Goal: Book appointment/travel/reservation

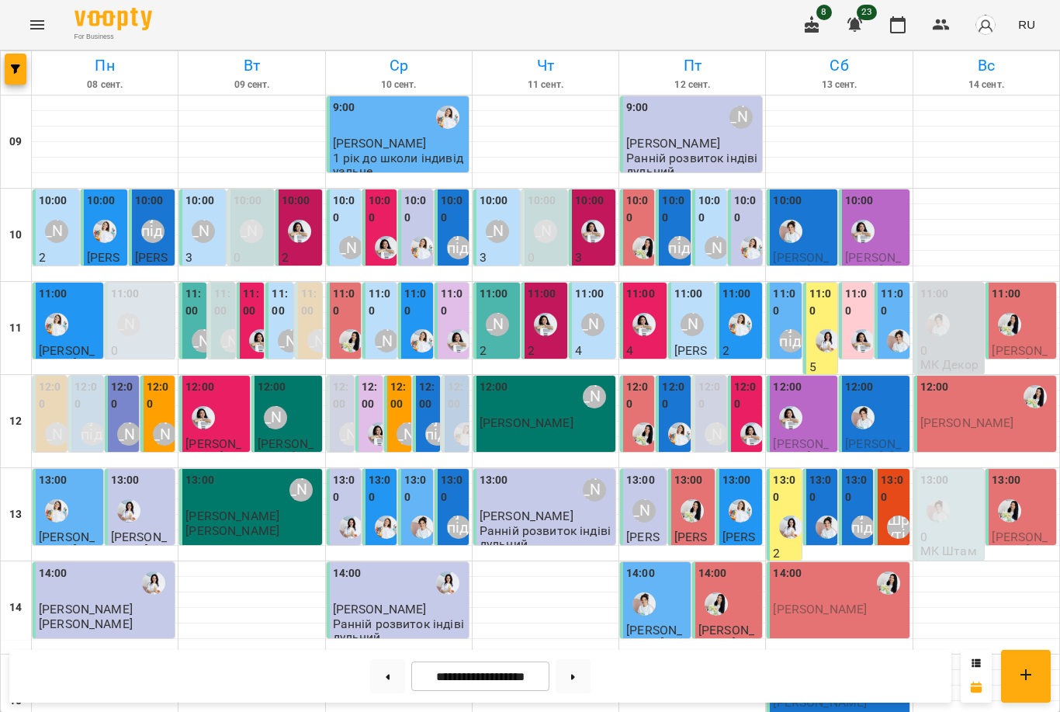
click at [854, 500] on label "13:00" at bounding box center [857, 488] width 25 height 33
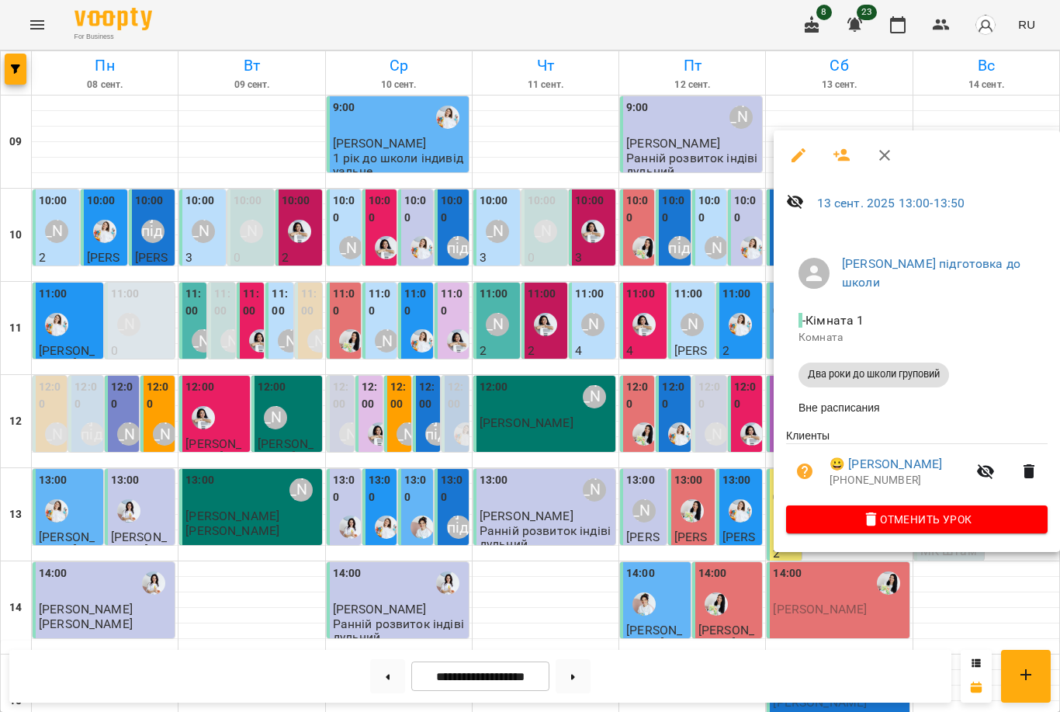
click at [706, 443] on div at bounding box center [530, 356] width 1060 height 712
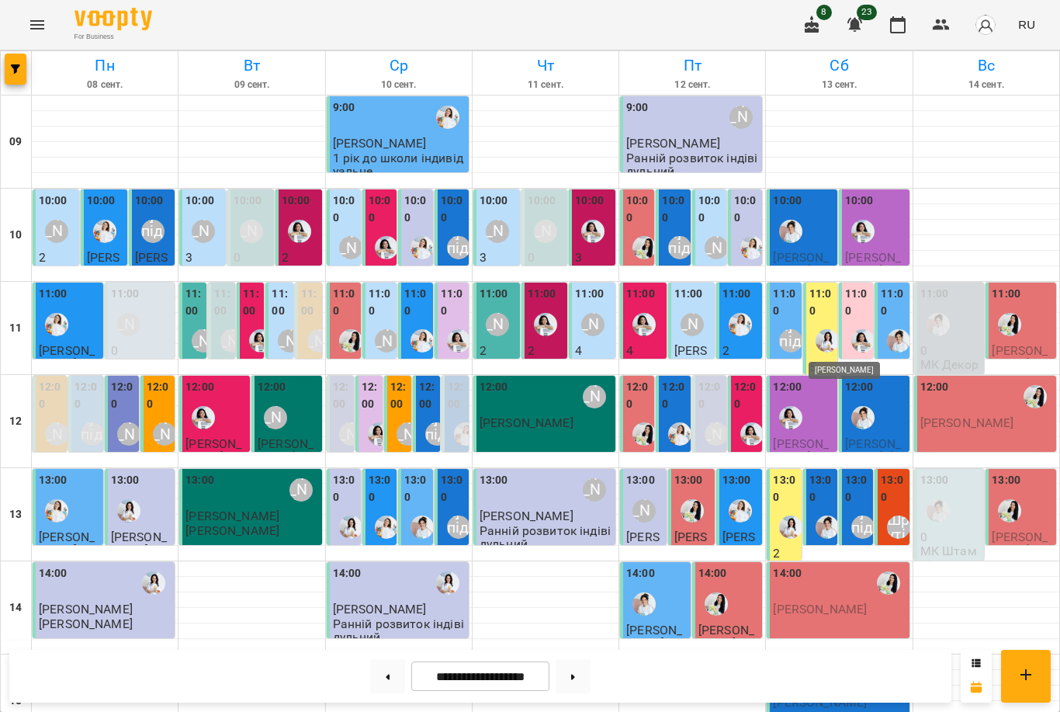
click at [823, 338] on img "Каріна" at bounding box center [827, 340] width 23 height 23
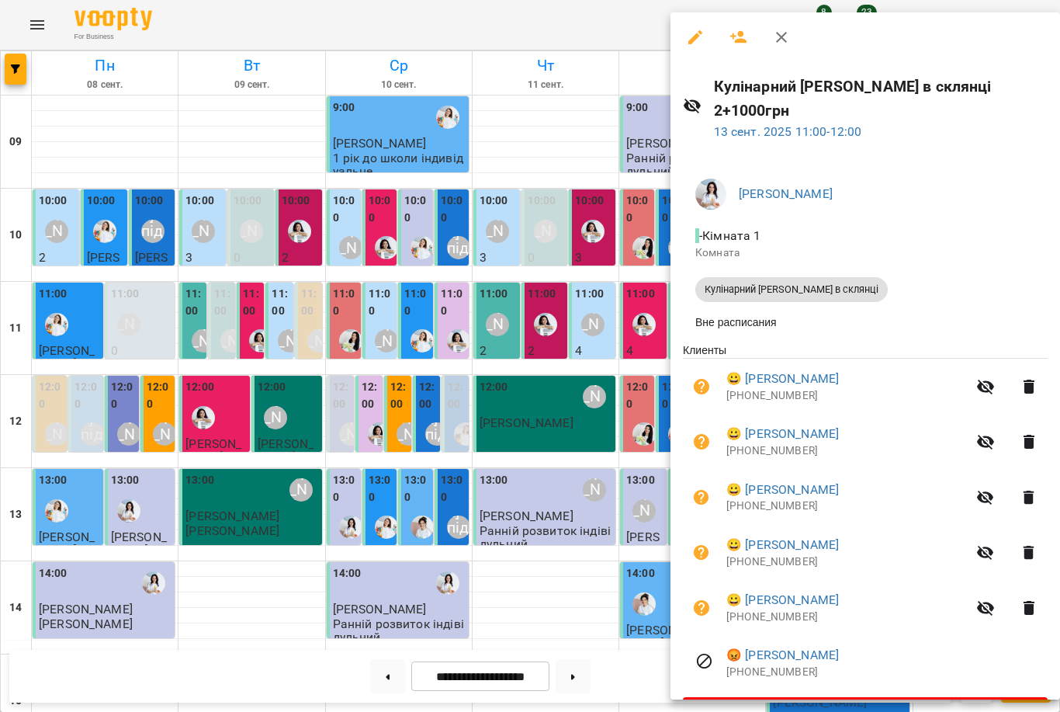
click at [590, 425] on div at bounding box center [530, 356] width 1060 height 712
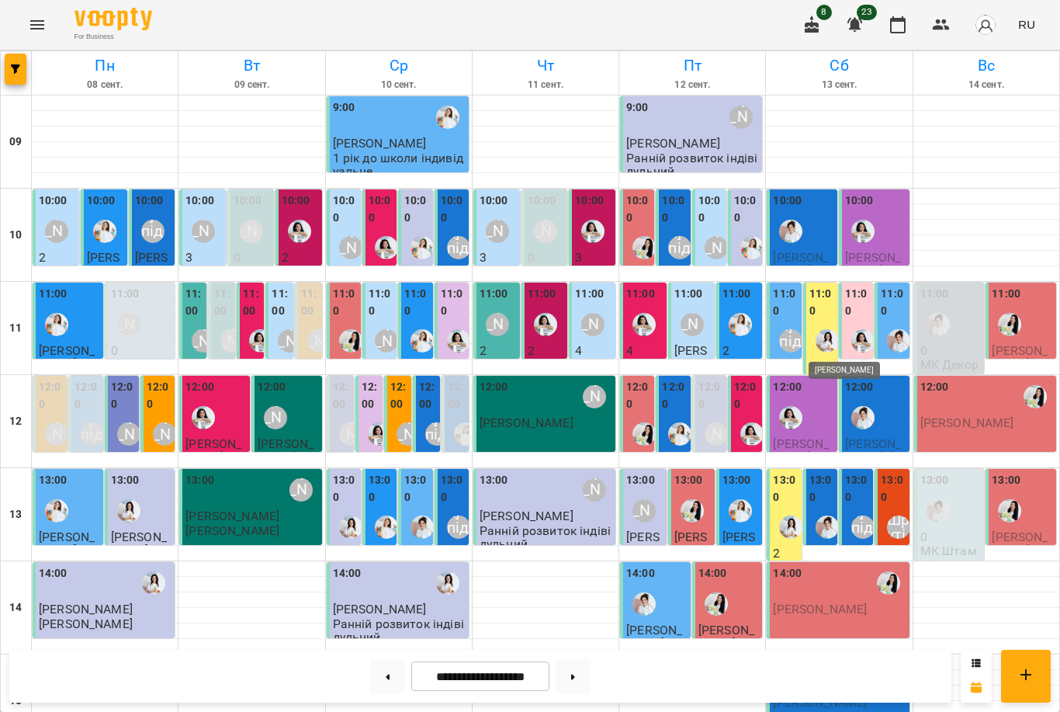
click at [829, 338] on img "Каріна" at bounding box center [827, 340] width 23 height 23
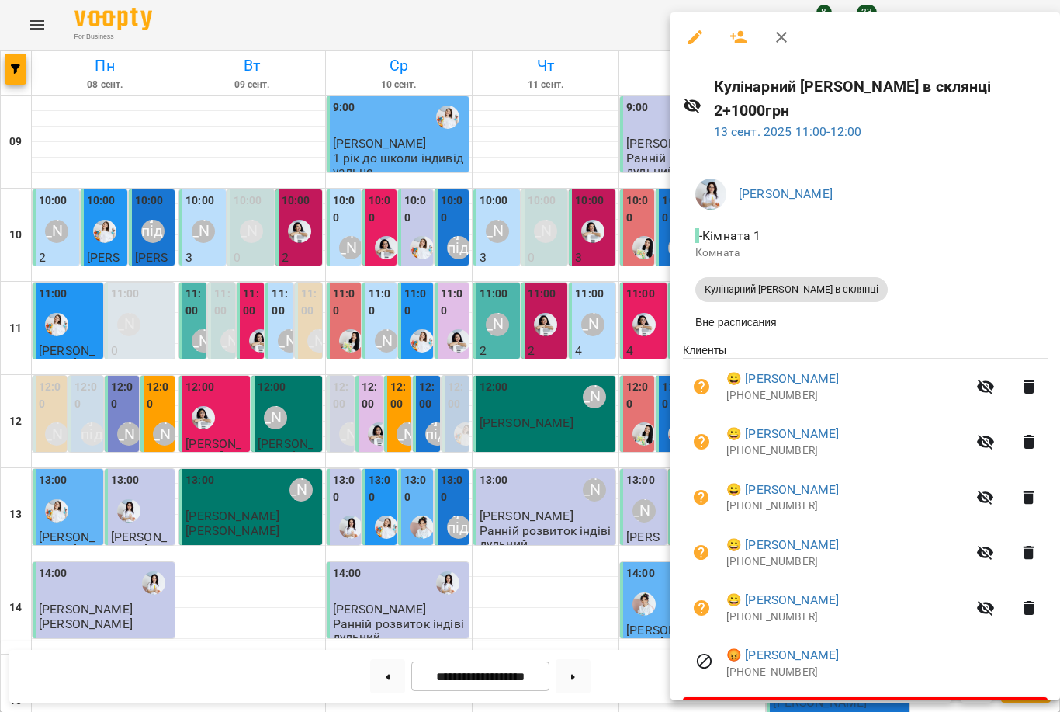
click at [738, 40] on icon "button" at bounding box center [738, 37] width 17 height 12
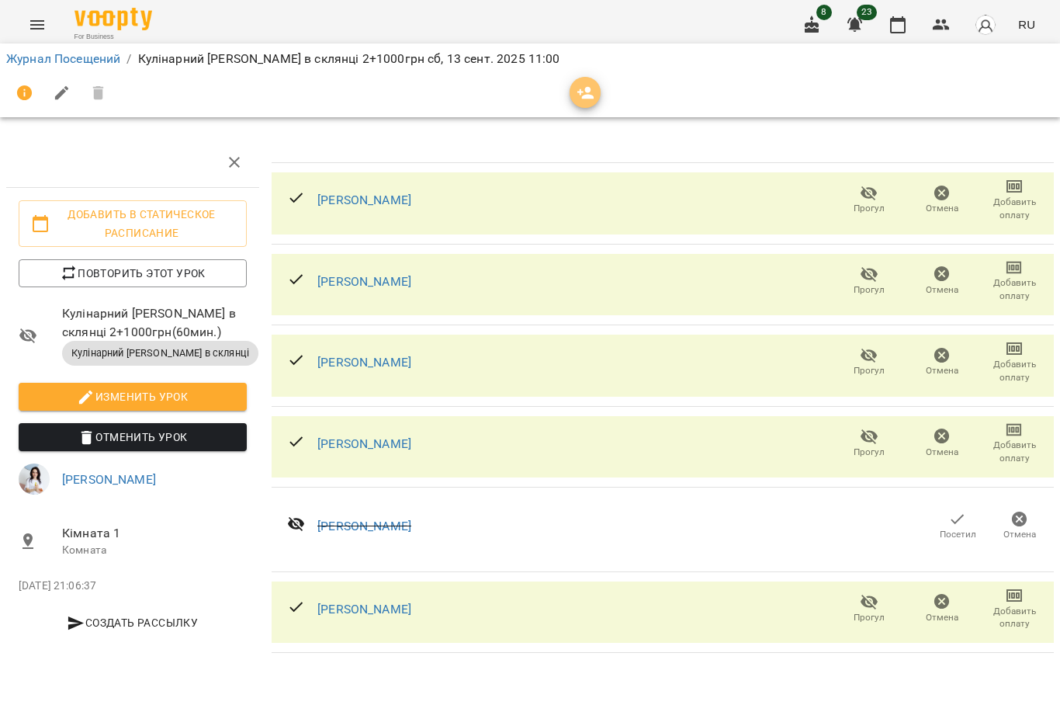
click at [584, 93] on icon "button" at bounding box center [586, 93] width 19 height 19
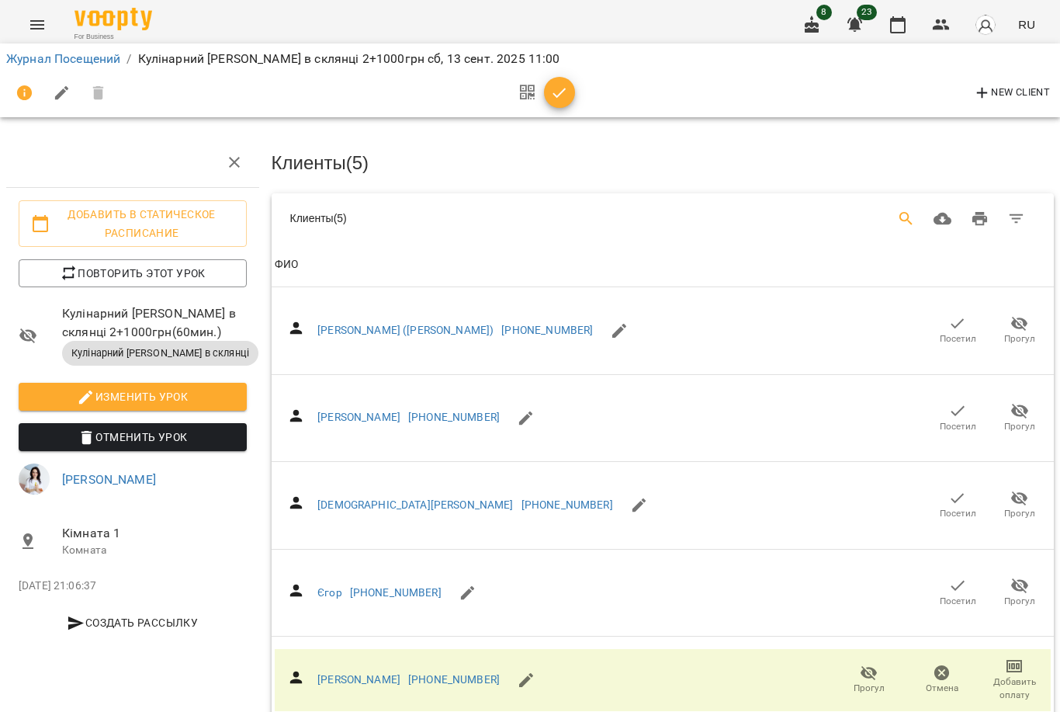
click at [903, 212] on icon "Search" at bounding box center [906, 219] width 19 height 19
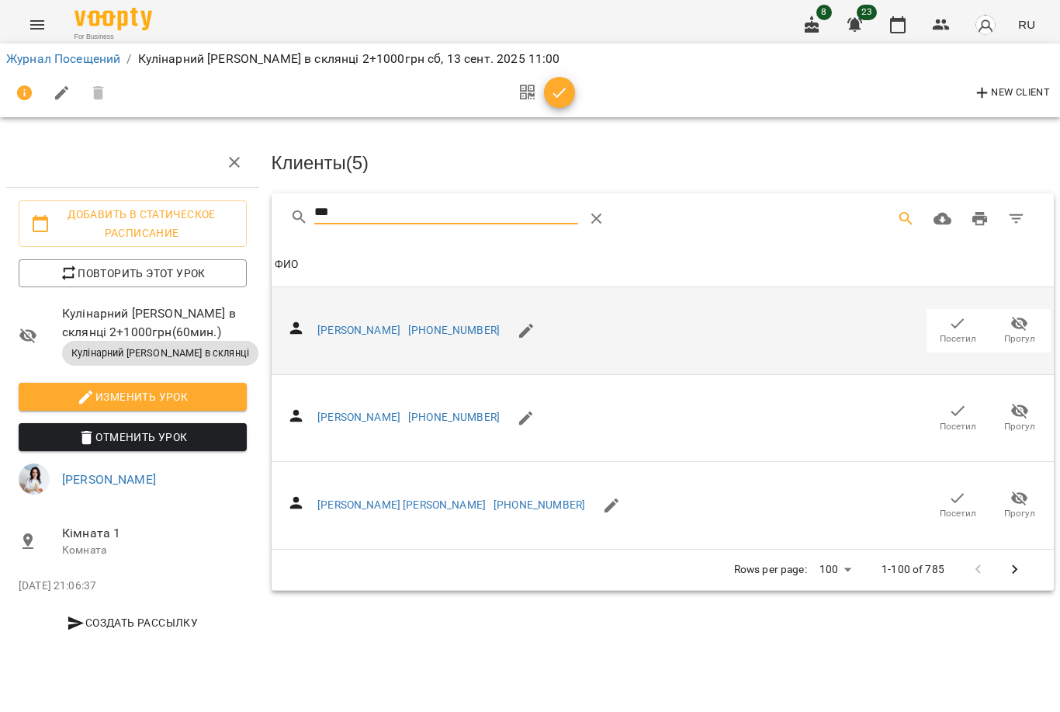
type input "***"
click at [950, 324] on icon "button" at bounding box center [957, 323] width 19 height 19
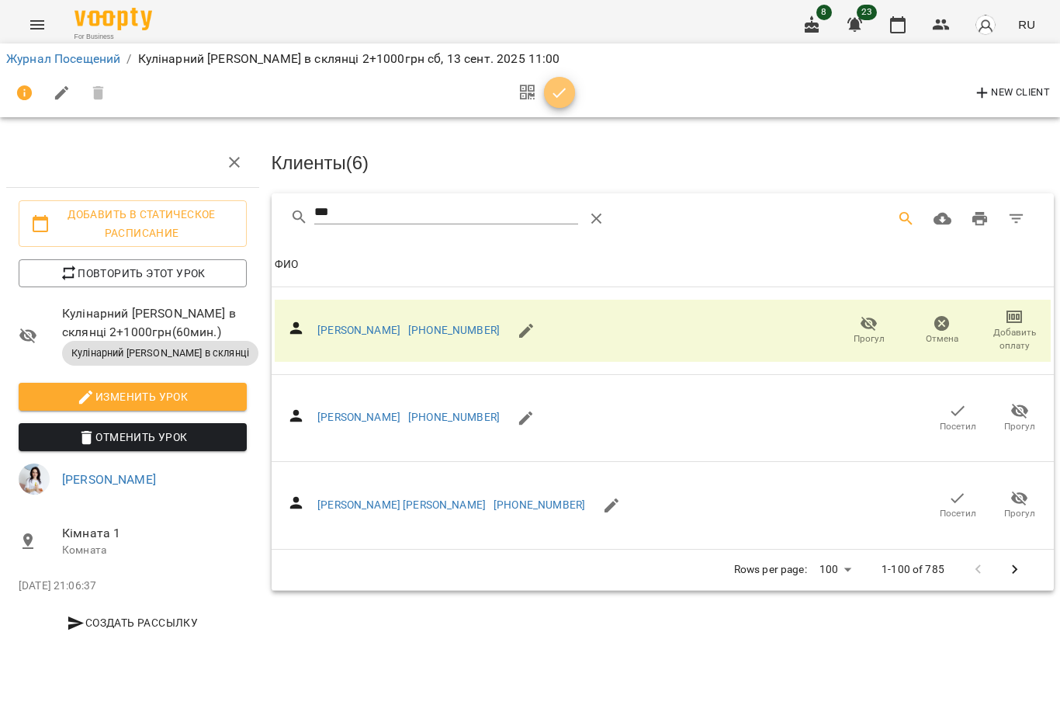
click at [566, 89] on icon "button" at bounding box center [559, 93] width 19 height 19
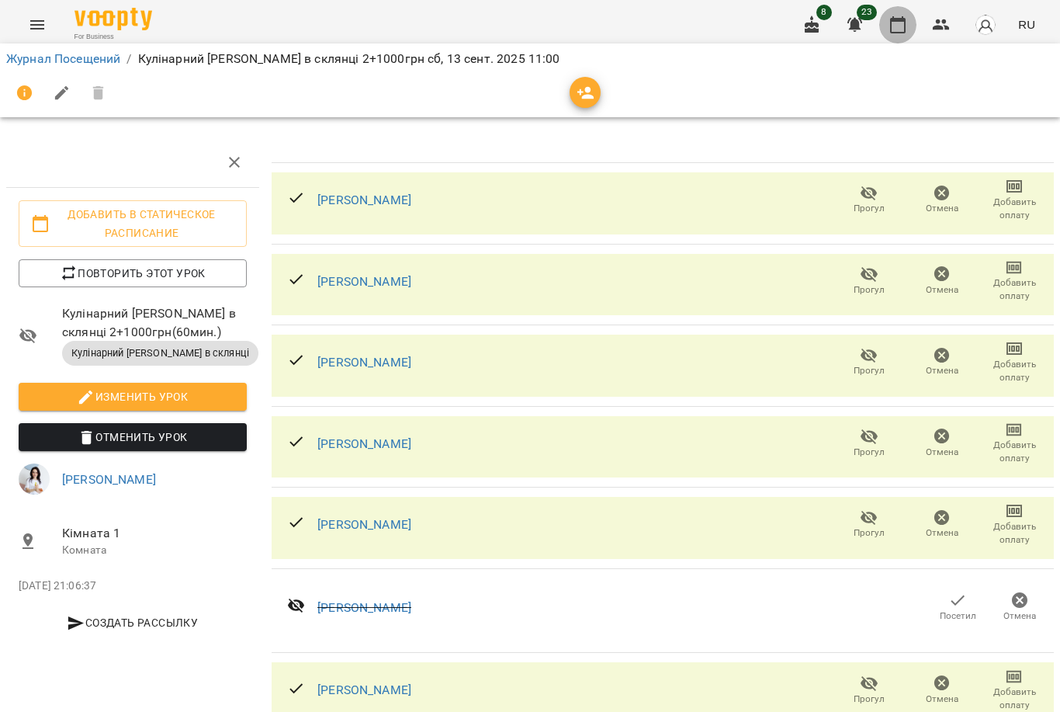
click at [899, 26] on icon "button" at bounding box center [898, 25] width 19 height 19
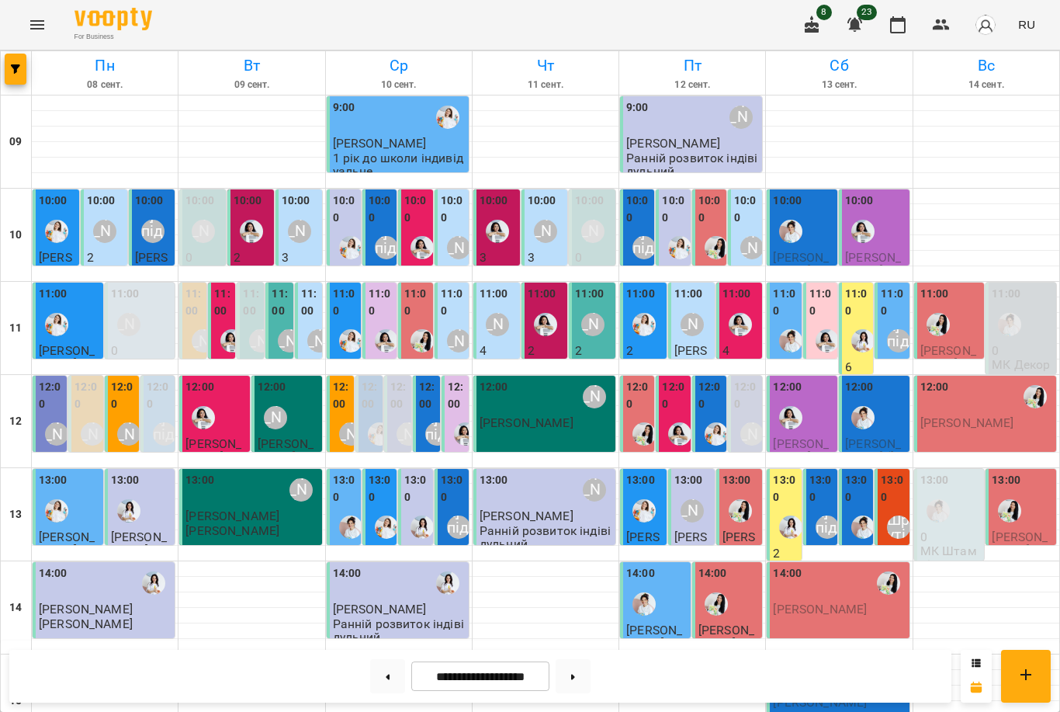
scroll to position [56, 0]
click at [786, 472] on div "13:00" at bounding box center [785, 490] width 25 height 37
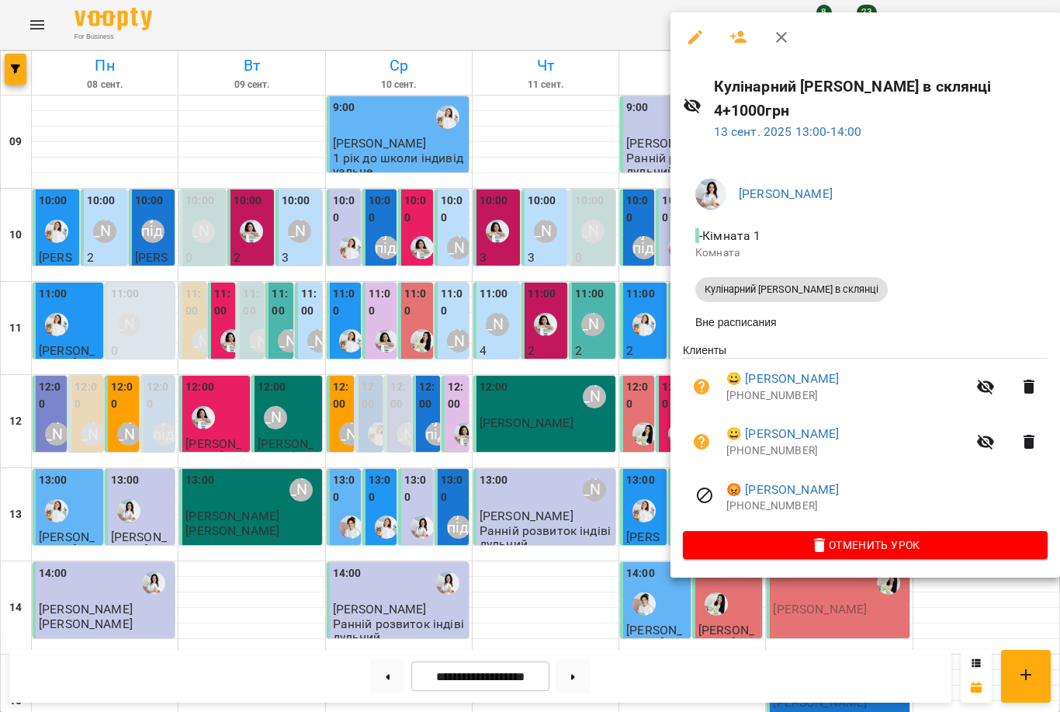
click at [733, 43] on icon "button" at bounding box center [738, 37] width 19 height 19
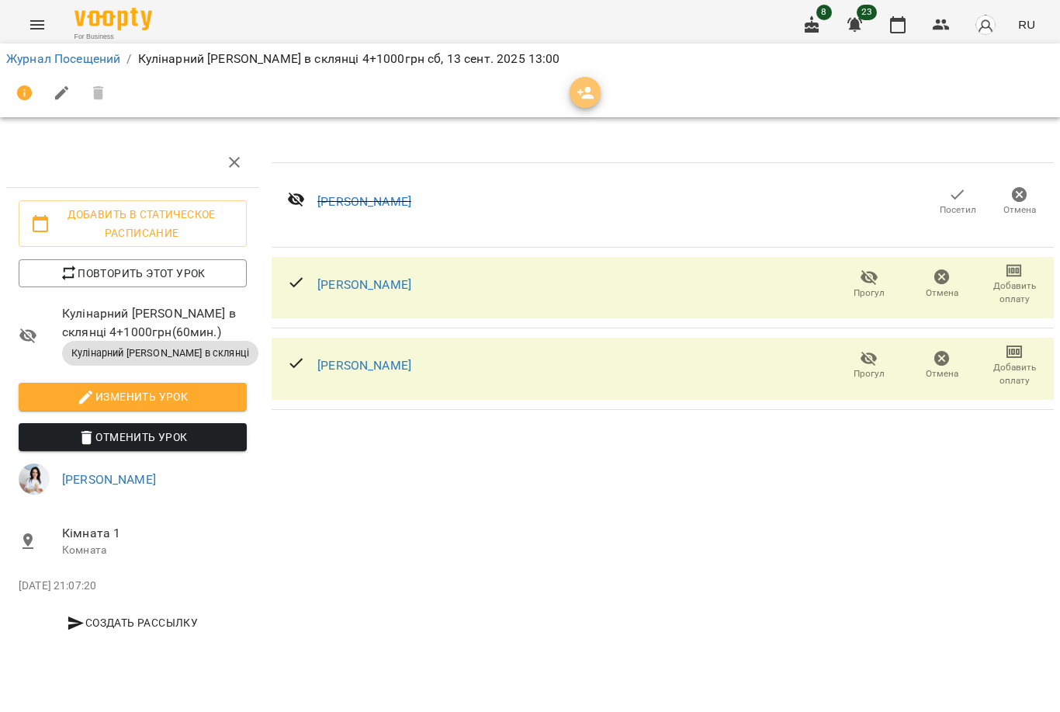
click at [580, 95] on icon "button" at bounding box center [586, 93] width 19 height 19
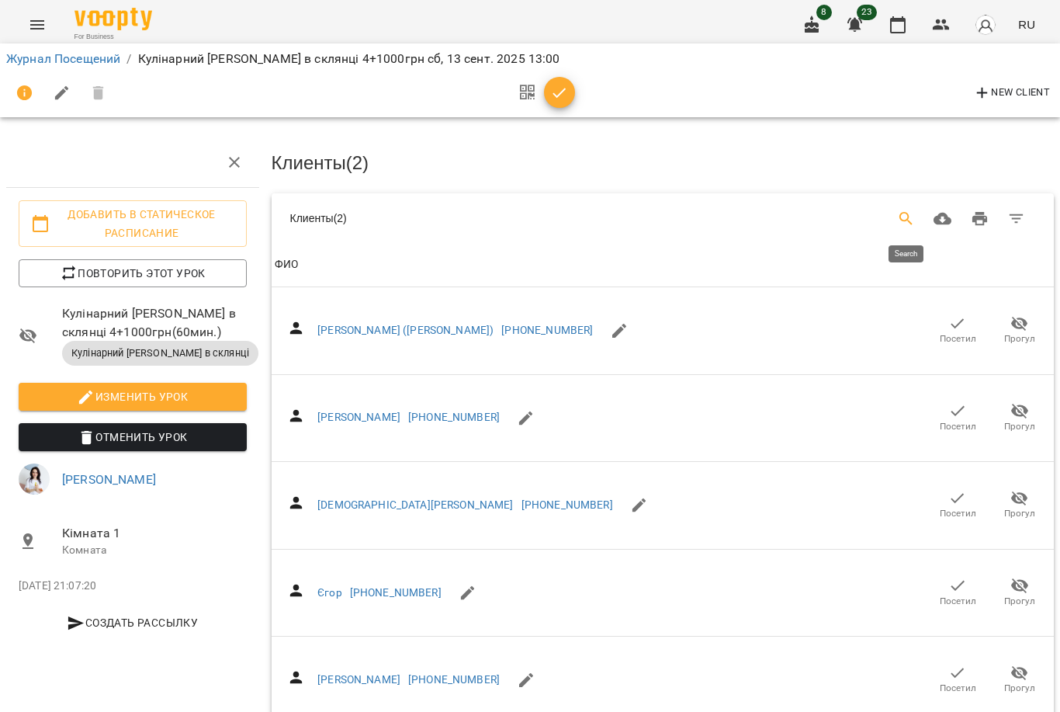
click at [904, 217] on icon "Search" at bounding box center [905, 218] width 13 height 13
type input "*"
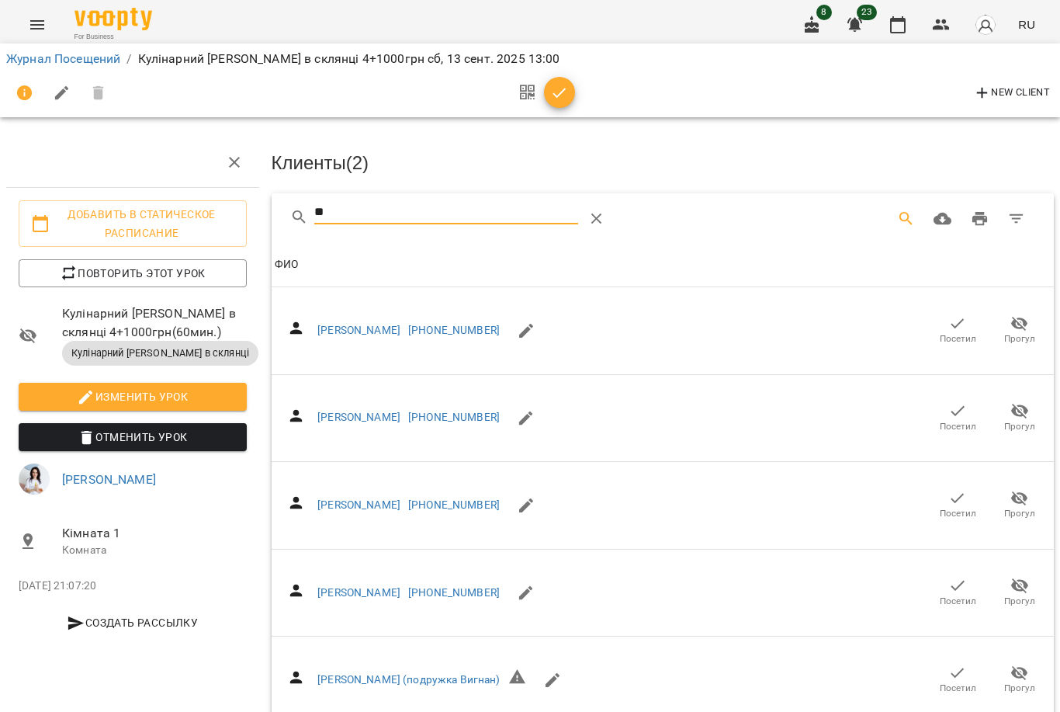
type input "*"
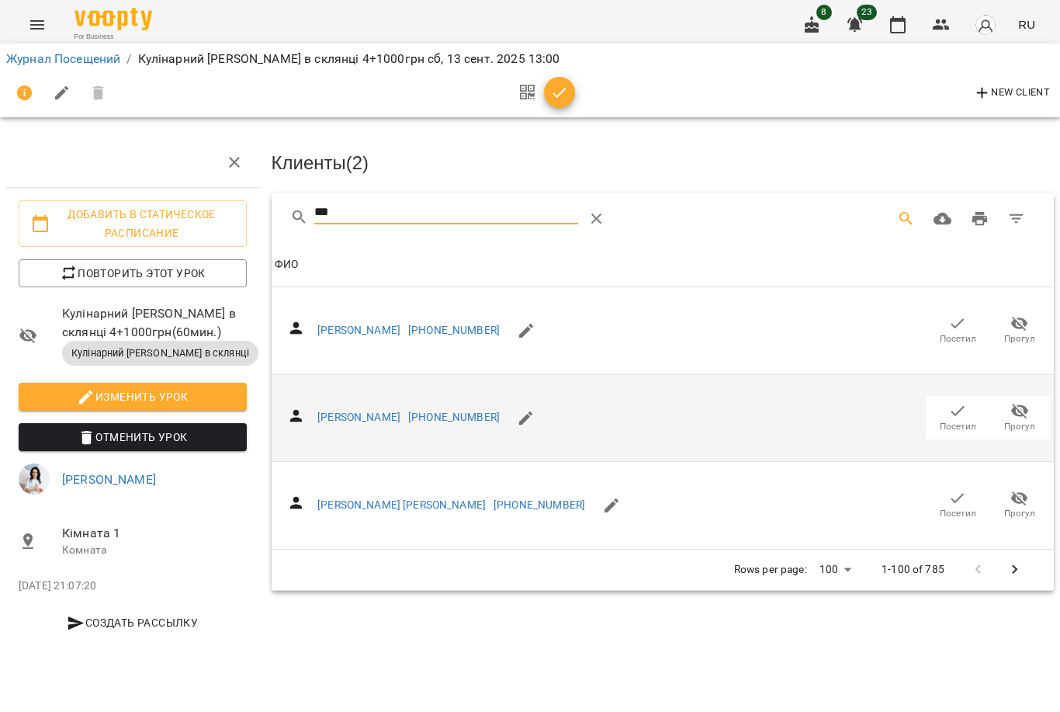
type input "***"
click at [961, 413] on icon "button" at bounding box center [957, 410] width 19 height 19
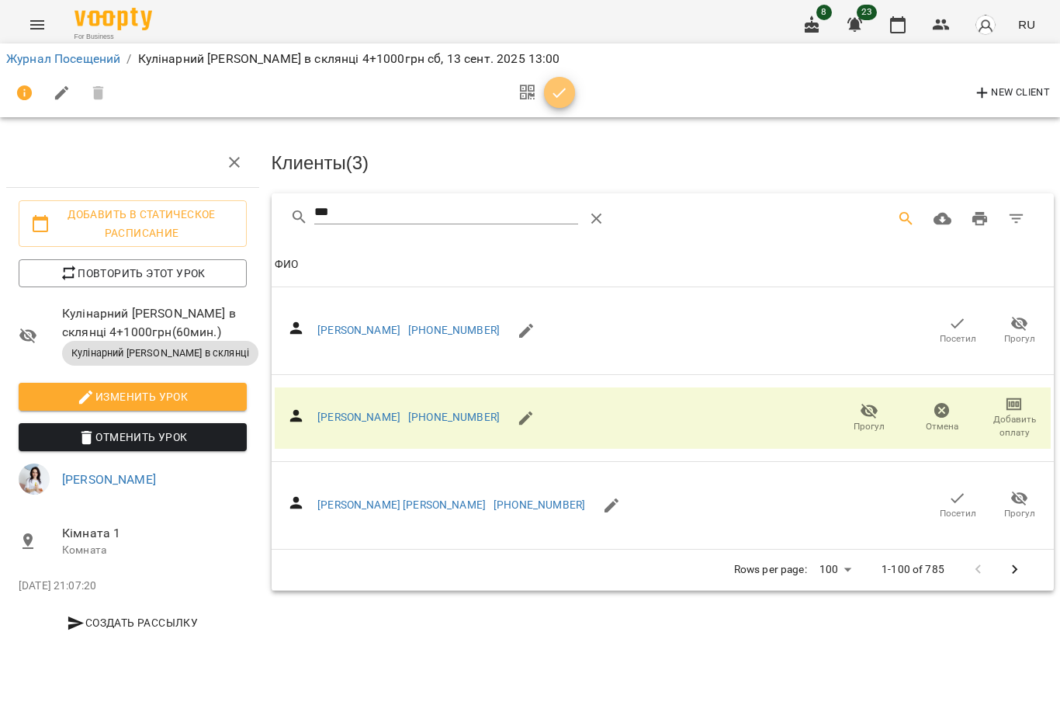
click at [556, 94] on icon "button" at bounding box center [559, 93] width 19 height 19
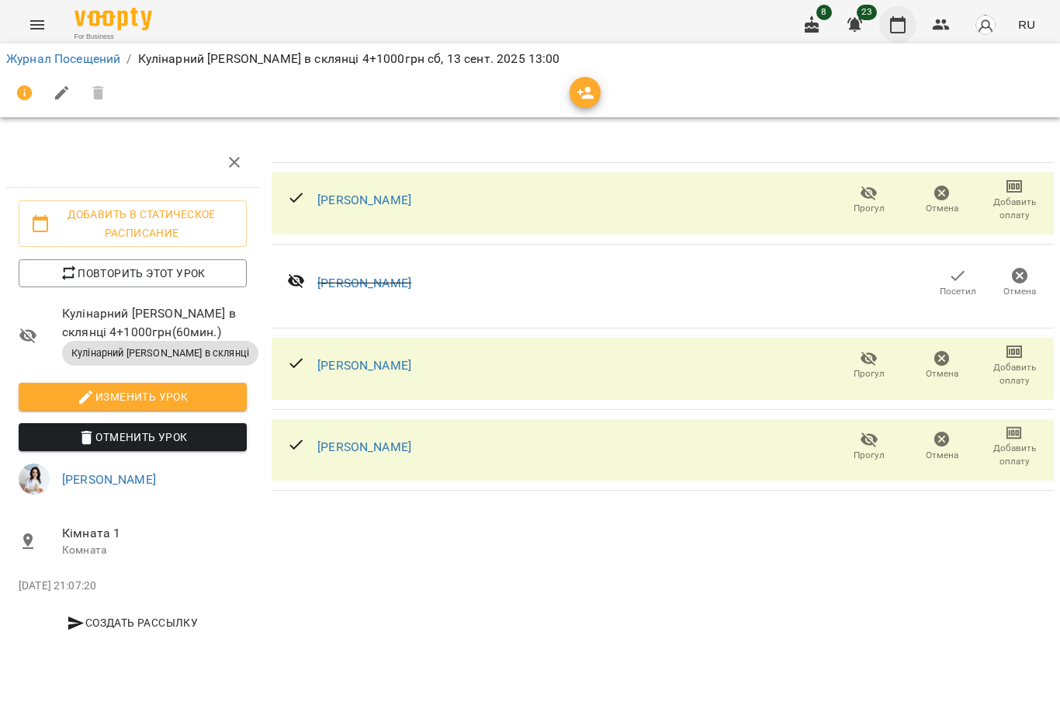
click at [906, 23] on icon "button" at bounding box center [898, 25] width 19 height 19
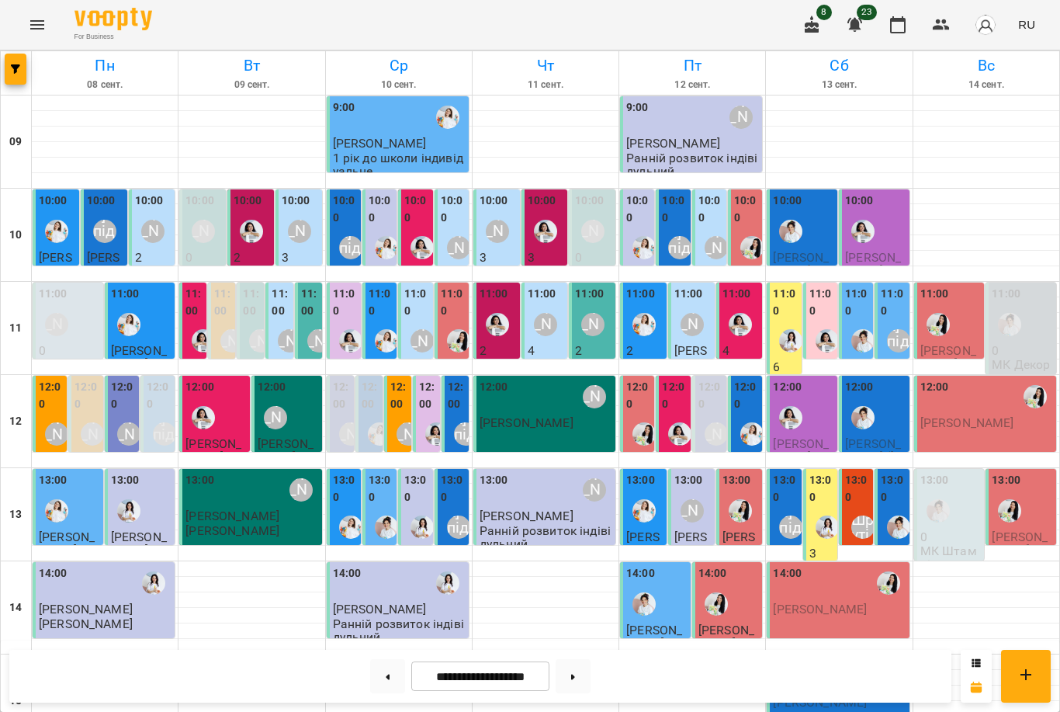
scroll to position [477, 0]
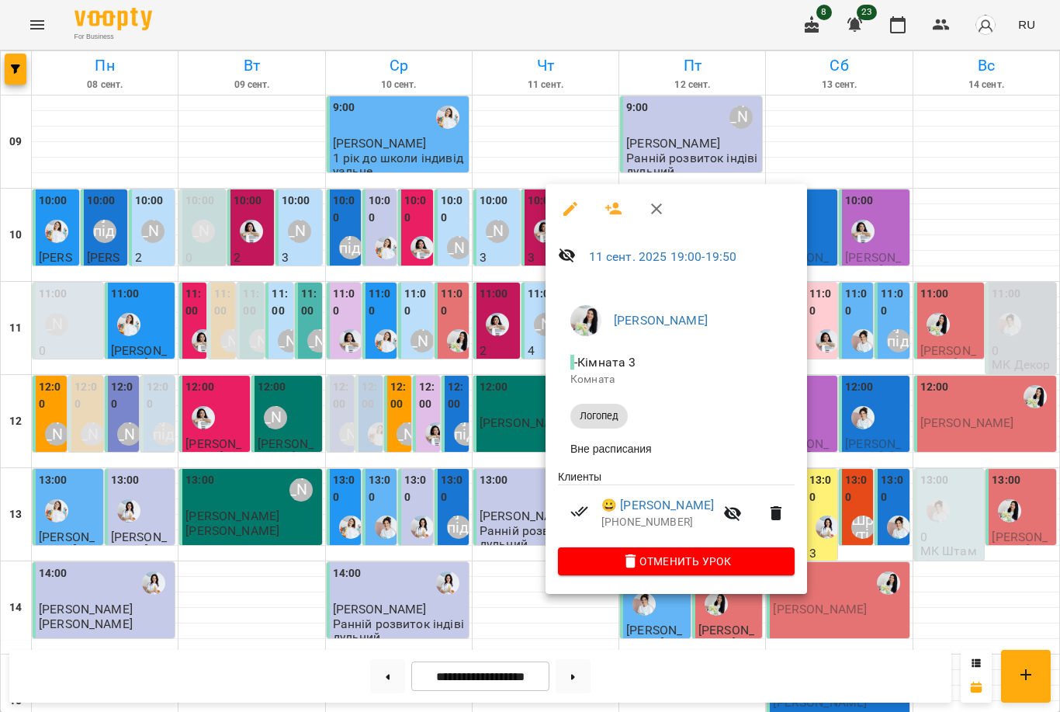
click at [839, 481] on div at bounding box center [530, 356] width 1060 height 712
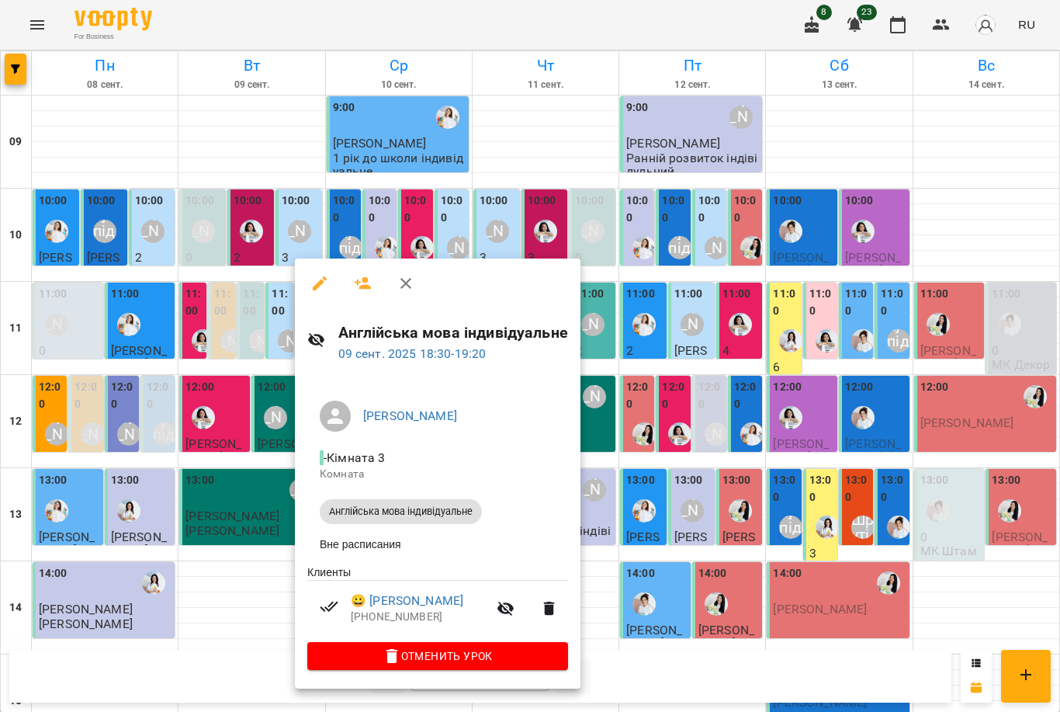
click at [717, 486] on div at bounding box center [530, 356] width 1060 height 712
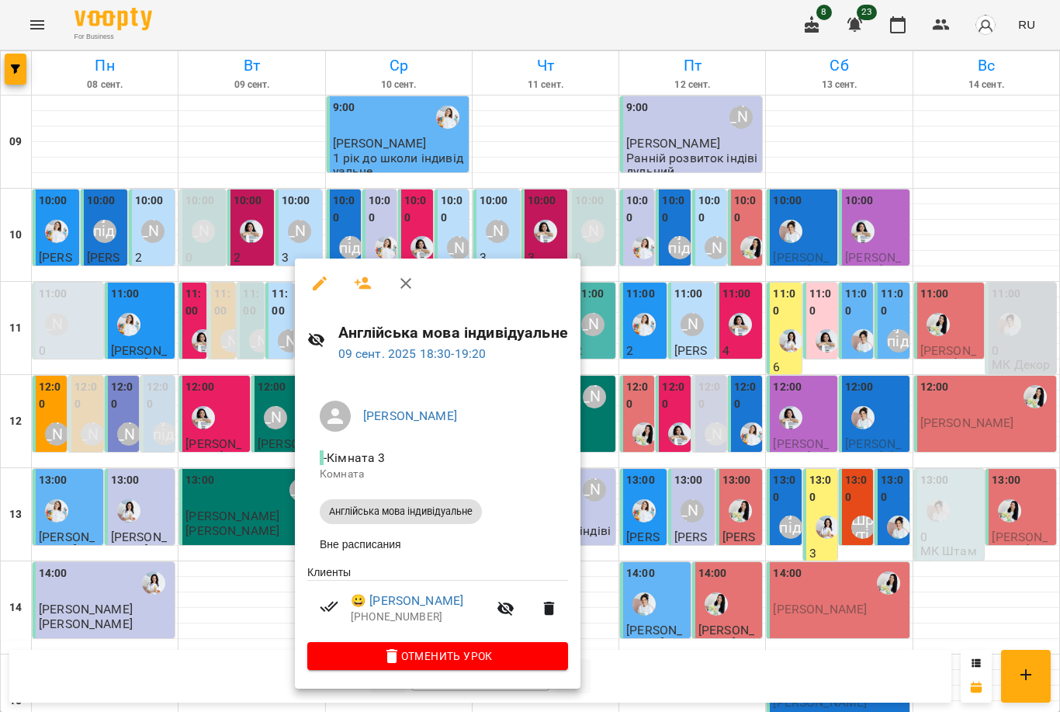
click at [266, 508] on div at bounding box center [530, 356] width 1060 height 712
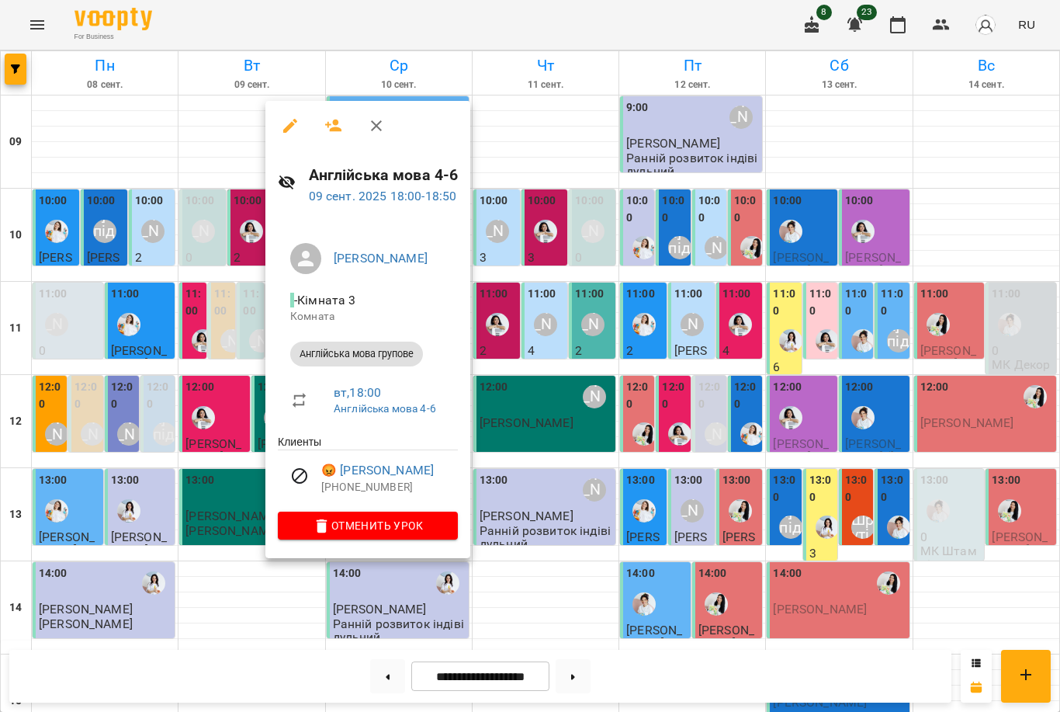
click at [536, 490] on div at bounding box center [530, 356] width 1060 height 712
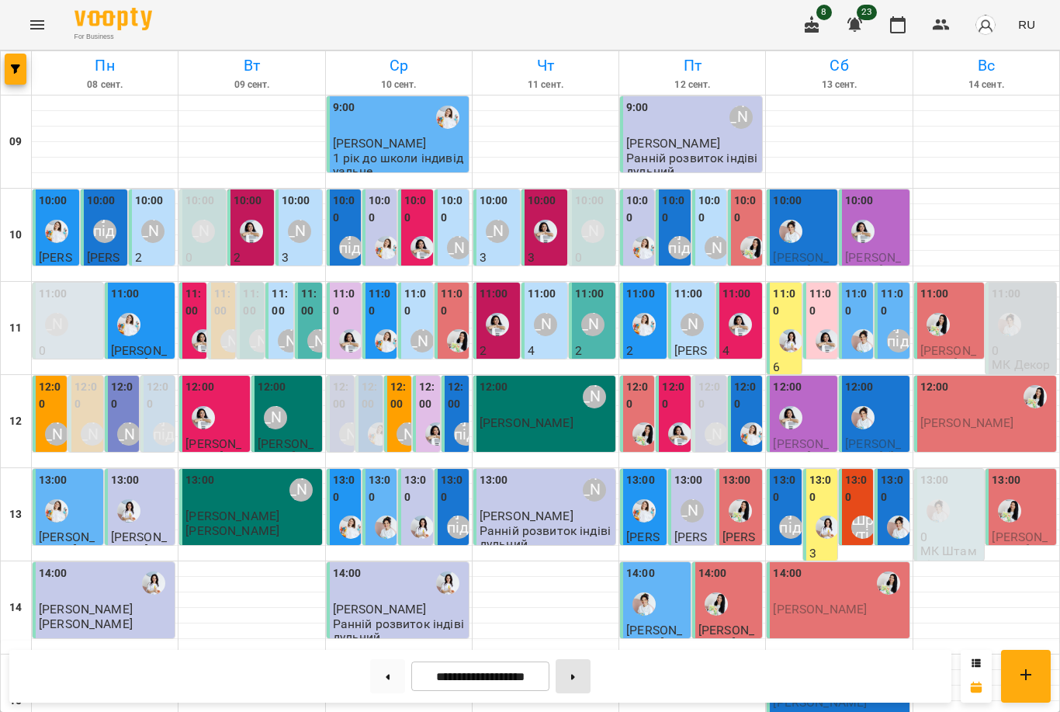
click at [577, 674] on button at bounding box center [573, 676] width 35 height 34
type input "**********"
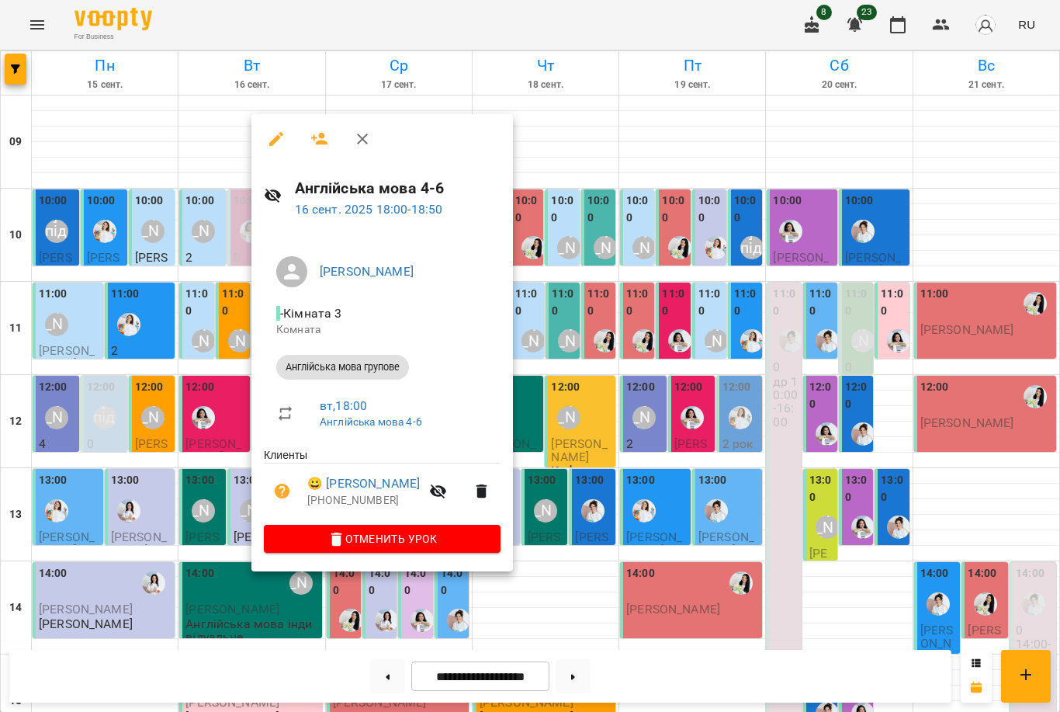
click at [570, 482] on div at bounding box center [530, 356] width 1060 height 712
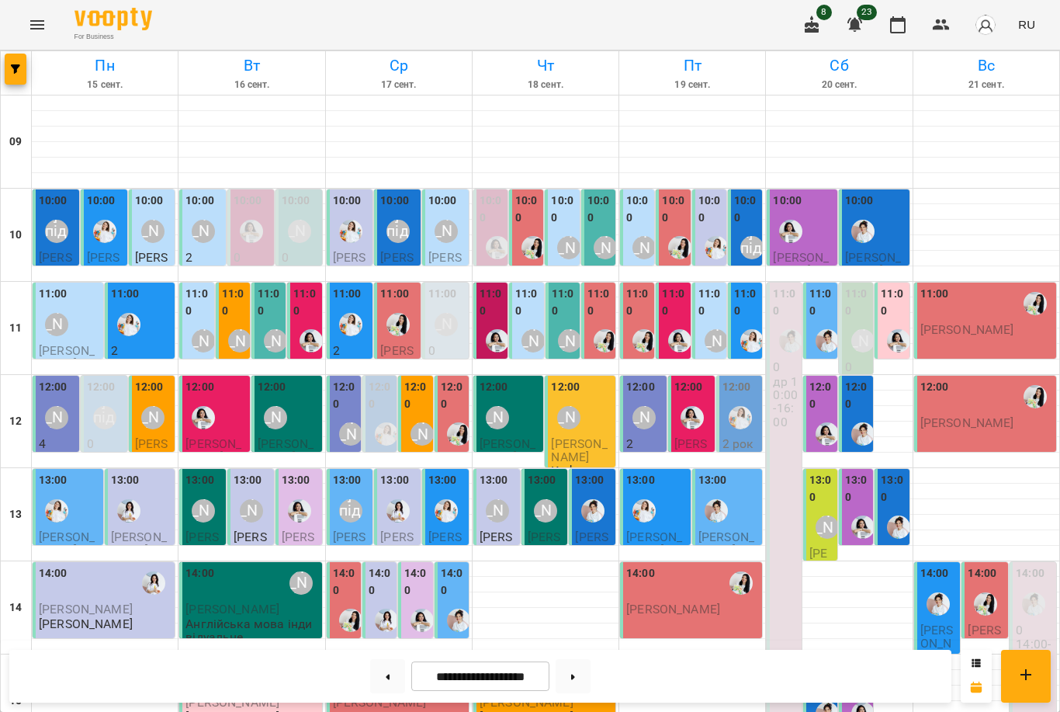
scroll to position [0, 0]
